Goal: Task Accomplishment & Management: Complete application form

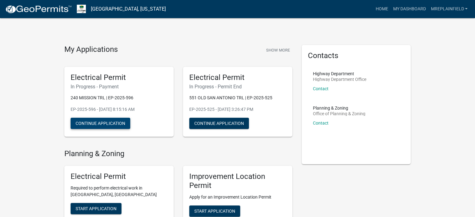
click at [114, 125] on button "Continue Application" at bounding box center [101, 123] width 60 height 11
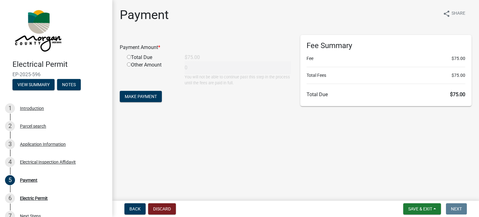
click at [128, 57] on input "radio" at bounding box center [129, 57] width 4 height 4
radio input "true"
type input "75"
click at [143, 92] on button "Make Payment" at bounding box center [141, 96] width 42 height 11
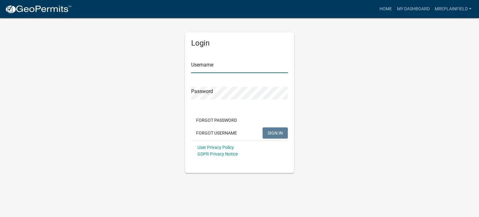
click at [230, 65] on input "Username" at bounding box center [239, 66] width 97 height 13
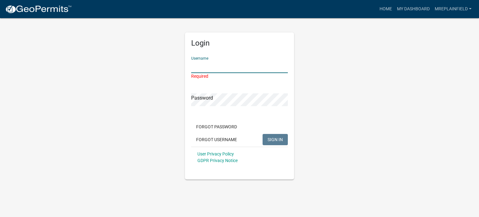
type input "MREPlainfield"
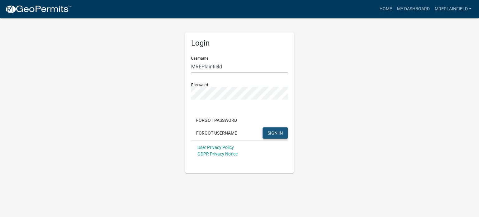
click at [272, 131] on span "SIGN IN" at bounding box center [275, 132] width 15 height 5
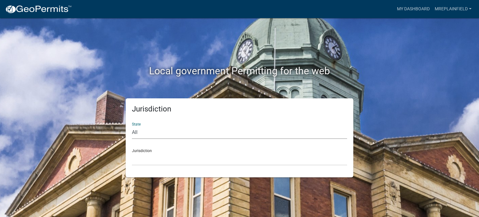
click at [242, 136] on select "All Colorado Georgia Indiana Iowa Kansas Minnesota Ohio South Carolina Wisconsin" at bounding box center [239, 132] width 215 height 13
select select "[US_STATE]"
click at [132, 126] on select "All Colorado Georgia Indiana Iowa Kansas Minnesota Ohio South Carolina Wisconsin" at bounding box center [239, 132] width 215 height 13
click at [243, 163] on select "City of Charlestown, Indiana City of Jeffersonville, Indiana City of Logansport…" at bounding box center [239, 159] width 215 height 13
